Goal: Task Accomplishment & Management: Manage account settings

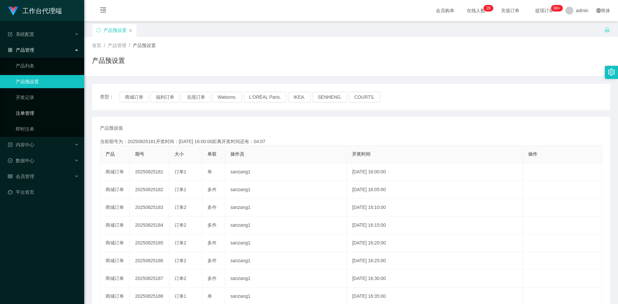
click at [34, 112] on link "注单管理" at bounding box center [47, 112] width 63 height 13
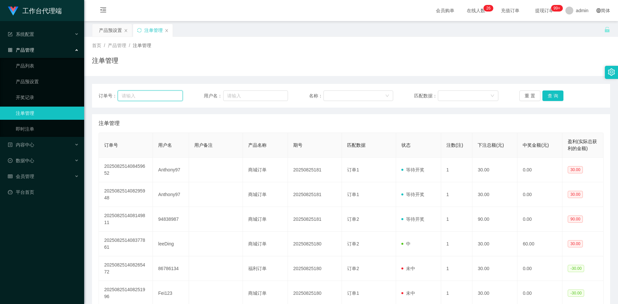
click at [158, 97] on input "text" at bounding box center [150, 95] width 65 height 11
click at [234, 97] on input "text" at bounding box center [255, 95] width 65 height 11
paste input "86786134"
type input "86786134"
click at [550, 95] on button "查 询" at bounding box center [552, 95] width 21 height 11
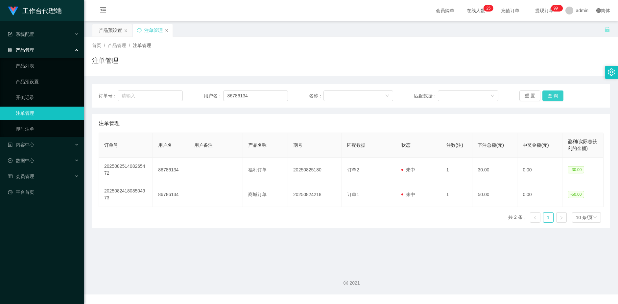
click at [550, 95] on button "查 询" at bounding box center [552, 95] width 21 height 11
drag, startPoint x: 550, startPoint y: 95, endPoint x: 544, endPoint y: 98, distance: 6.5
click at [550, 95] on button "查 询" at bounding box center [556, 95] width 28 height 11
click at [35, 180] on div "会员管理" at bounding box center [42, 176] width 84 height 13
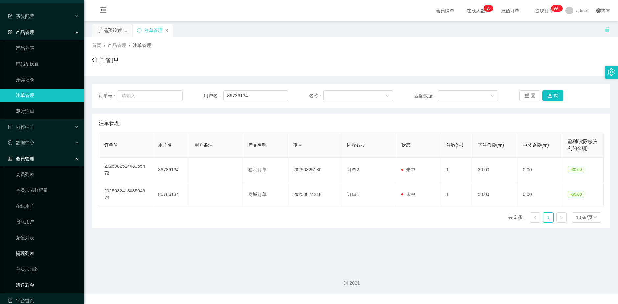
scroll to position [28, 0]
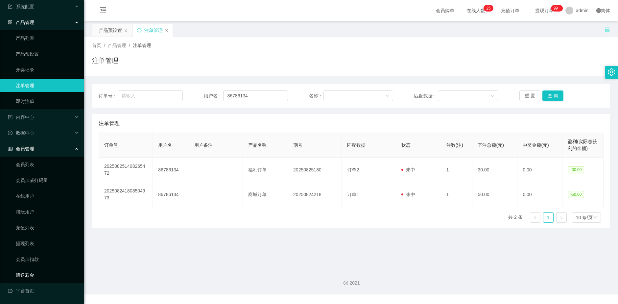
click at [30, 278] on link "赠送彩金" at bounding box center [47, 274] width 63 height 13
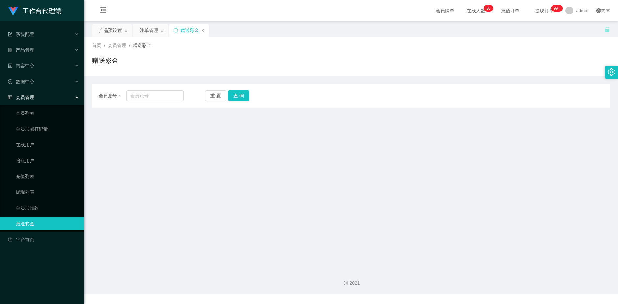
drag, startPoint x: 136, startPoint y: 102, endPoint x: 141, endPoint y: 102, distance: 5.3
click at [136, 102] on div "会员账号： 重 置 查 询 会员账号 会员姓名 账号余额 操作类型 彩金加款 彩金扣款 金额 确 定" at bounding box center [351, 96] width 518 height 24
click at [144, 99] on input "text" at bounding box center [155, 95] width 58 height 11
paste input "86786134"
type input "86786134"
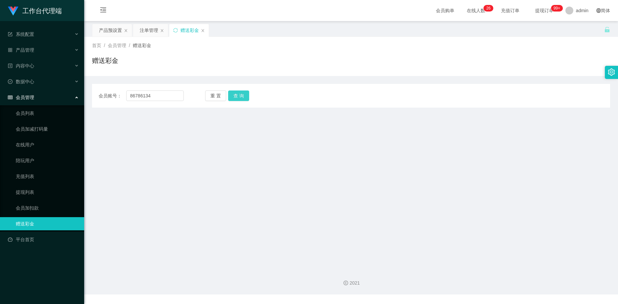
click at [239, 95] on button "查 询" at bounding box center [238, 95] width 21 height 11
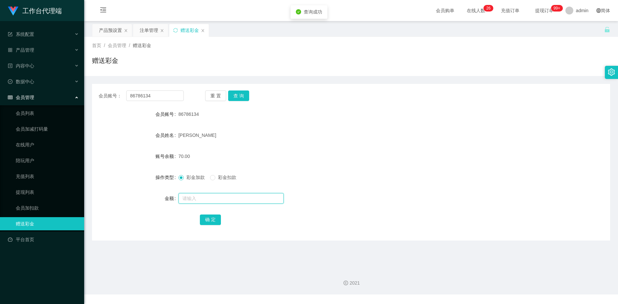
click at [197, 199] on input "text" at bounding box center [230, 198] width 105 height 11
type input "60"
click at [212, 220] on button "确 定" at bounding box center [210, 219] width 21 height 11
click at [240, 94] on button "查 询" at bounding box center [238, 95] width 21 height 11
click at [108, 30] on div "产品预设置" at bounding box center [110, 30] width 23 height 12
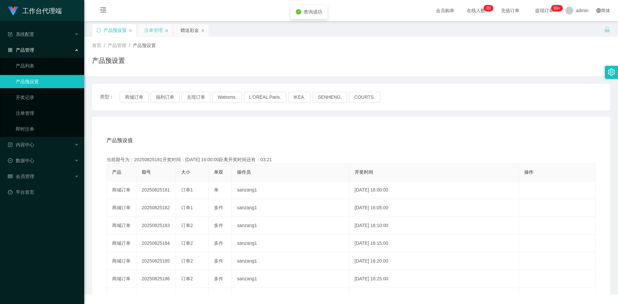
click at [160, 30] on div "注单管理" at bounding box center [153, 30] width 18 height 12
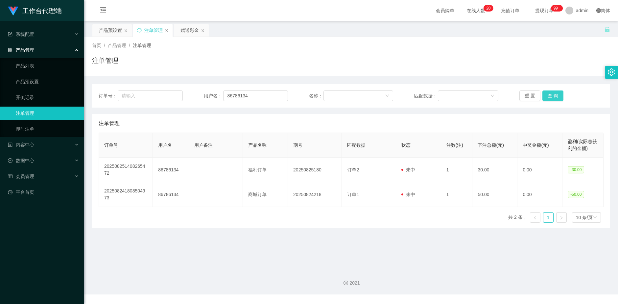
click at [554, 96] on button "查 询" at bounding box center [552, 95] width 21 height 11
click at [554, 96] on div "重 置 查 询" at bounding box center [561, 95] width 84 height 11
click at [554, 96] on button "查 询" at bounding box center [552, 95] width 21 height 11
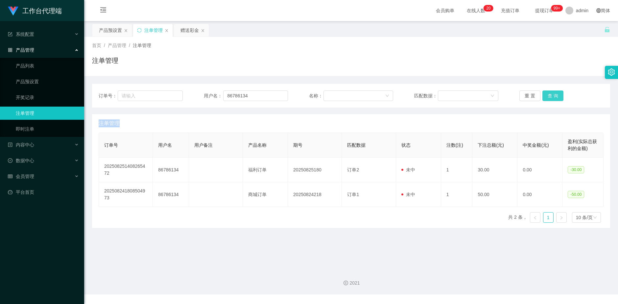
click at [554, 96] on div "重 置 查 询" at bounding box center [561, 95] width 84 height 11
click at [554, 96] on button "查 询" at bounding box center [552, 95] width 21 height 11
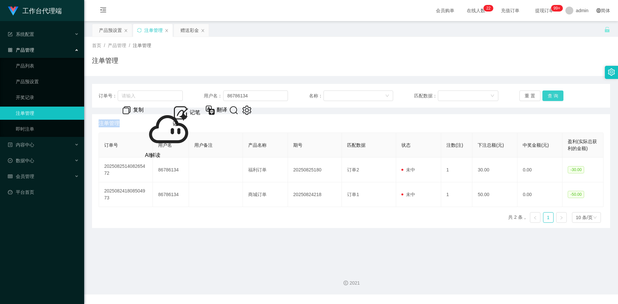
click at [549, 97] on button "查 询" at bounding box center [552, 95] width 21 height 11
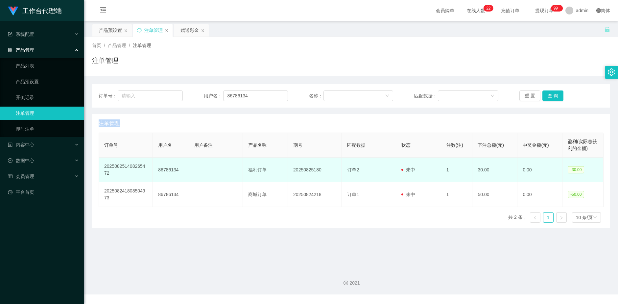
drag, startPoint x: 549, startPoint y: 97, endPoint x: 422, endPoint y: 161, distance: 142.4
click at [549, 97] on div "重 置 查 询" at bounding box center [561, 95] width 84 height 11
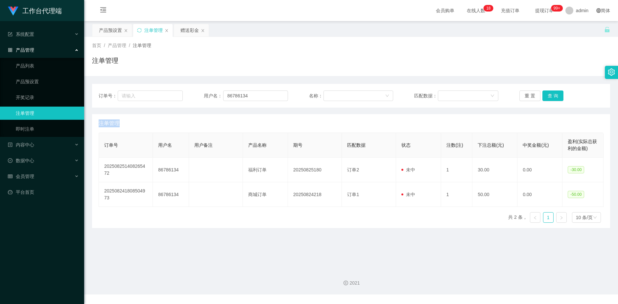
drag, startPoint x: 108, startPoint y: 29, endPoint x: 153, endPoint y: 34, distance: 44.9
click at [108, 29] on div "产品预设置" at bounding box center [110, 30] width 23 height 12
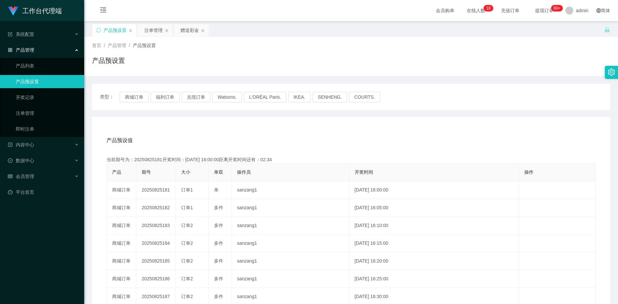
click at [96, 30] on div "产品预设置" at bounding box center [114, 30] width 44 height 12
click at [99, 30] on icon "图标: sync" at bounding box center [98, 30] width 5 height 5
click at [148, 27] on div "注单管理" at bounding box center [153, 30] width 18 height 12
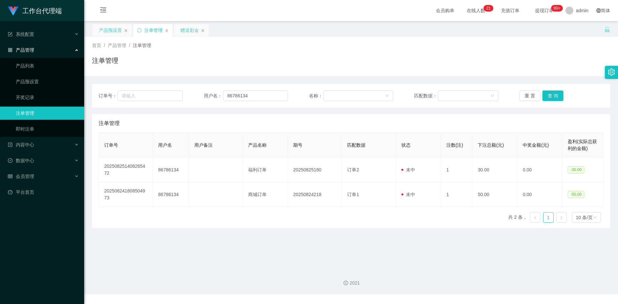
click at [186, 32] on div "赠送彩金" at bounding box center [189, 30] width 18 height 12
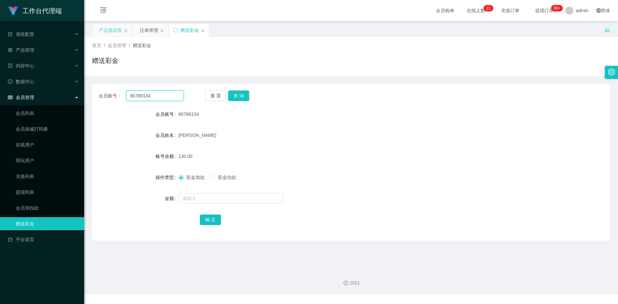
drag, startPoint x: 174, startPoint y: 96, endPoint x: 105, endPoint y: 97, distance: 68.7
click at [105, 96] on div "会员账号： 86786134" at bounding box center [141, 95] width 85 height 11
paste input "5061969"
type input "85061969"
click at [238, 96] on button "查 询" at bounding box center [238, 95] width 21 height 11
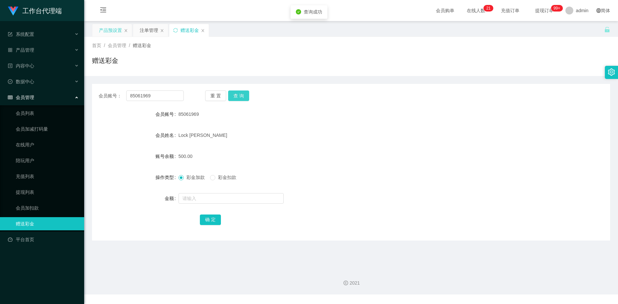
click at [239, 96] on button "查 询" at bounding box center [238, 95] width 21 height 11
click at [235, 94] on button "查 询" at bounding box center [238, 95] width 21 height 11
drag, startPoint x: 155, startPoint y: 94, endPoint x: 122, endPoint y: 94, distance: 33.5
click at [122, 94] on div "会员账号： 85061969" at bounding box center [141, 95] width 85 height 11
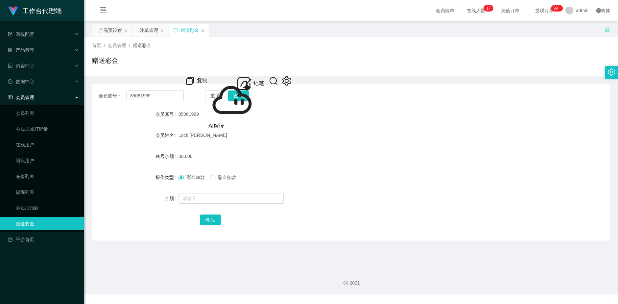
drag, startPoint x: 110, startPoint y: 26, endPoint x: 166, endPoint y: 40, distance: 57.5
click at [110, 26] on div "产品预设置" at bounding box center [110, 30] width 23 height 12
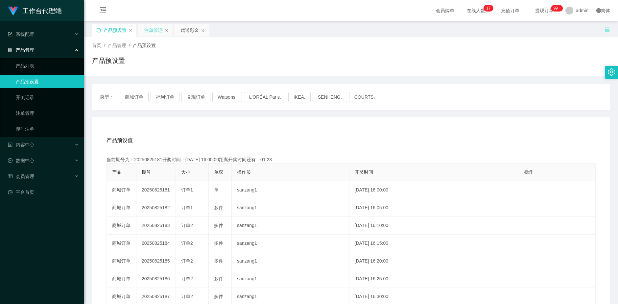
click at [153, 30] on div "注单管理" at bounding box center [153, 30] width 18 height 12
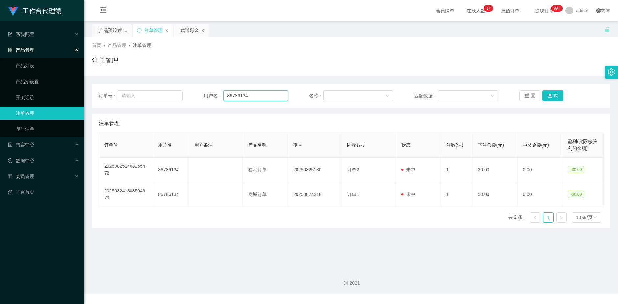
drag, startPoint x: 262, startPoint y: 95, endPoint x: 228, endPoint y: 102, distance: 34.5
click at [215, 98] on div "用户名： 86786134" at bounding box center [246, 95] width 84 height 11
paste input "5061969"
type input "85061969"
click at [554, 95] on button "查 询" at bounding box center [552, 95] width 21 height 11
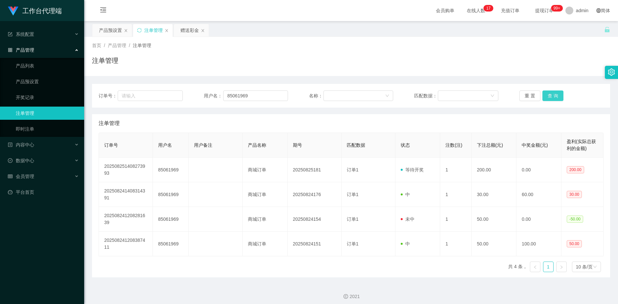
click at [554, 95] on button "查 询" at bounding box center [552, 95] width 21 height 11
click at [554, 95] on div "重 置 查 询" at bounding box center [561, 95] width 84 height 11
click at [183, 28] on div "赠送彩金" at bounding box center [189, 30] width 18 height 12
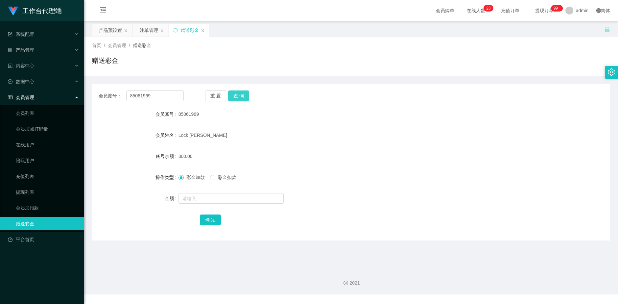
click at [247, 96] on button "查 询" at bounding box center [238, 95] width 21 height 11
